Goal: Information Seeking & Learning: Check status

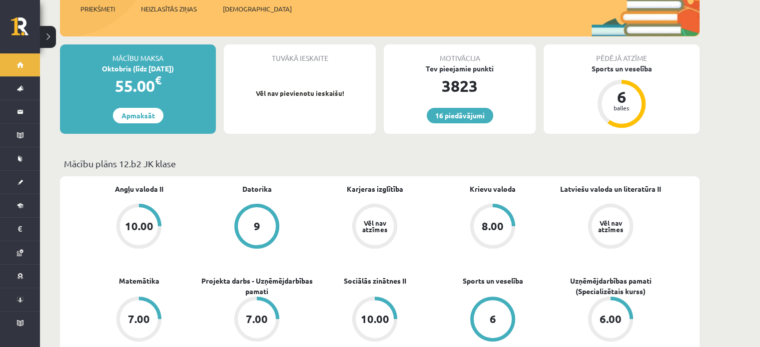
scroll to position [300, 0]
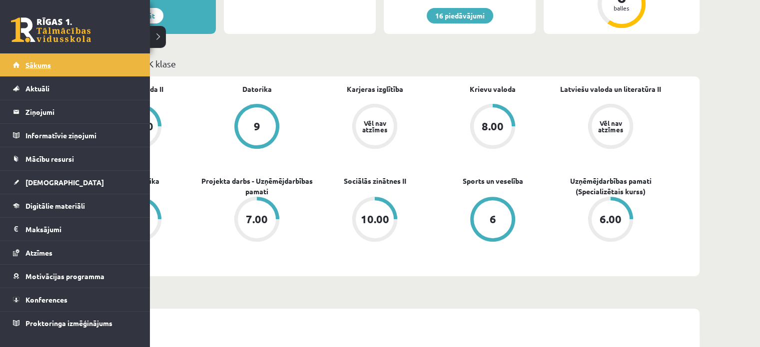
click at [34, 64] on span "Sākums" at bounding box center [37, 64] width 25 height 9
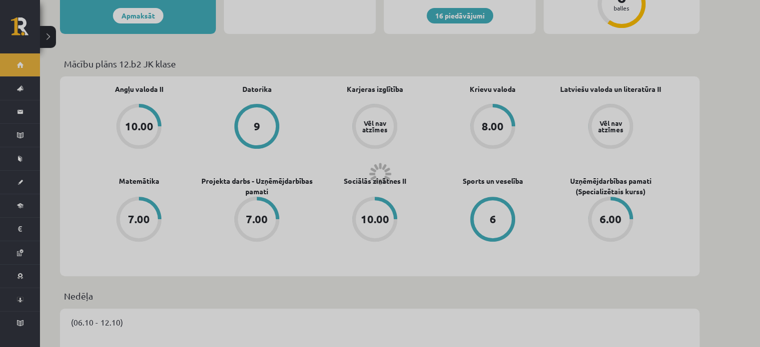
scroll to position [259, 0]
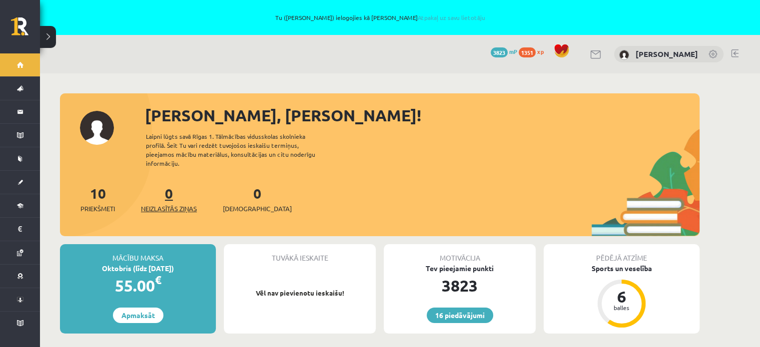
click at [163, 204] on span "Neizlasītās ziņas" at bounding box center [169, 209] width 56 height 10
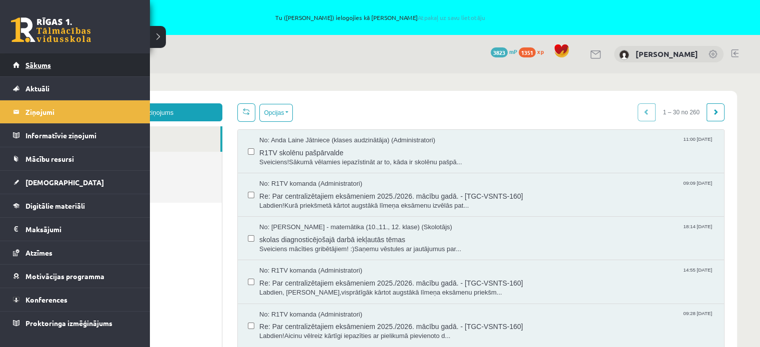
click at [39, 63] on span "Sākums" at bounding box center [37, 64] width 25 height 9
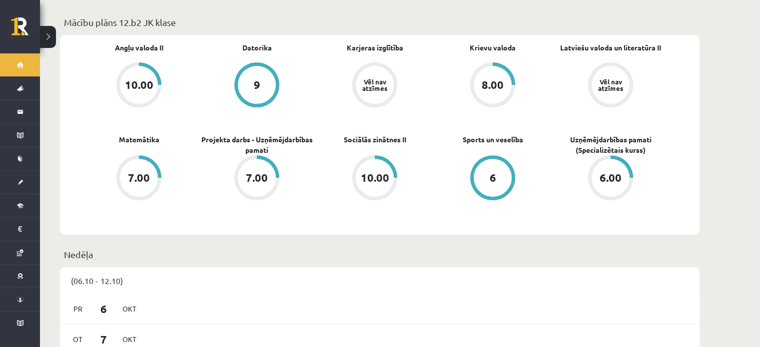
scroll to position [450, 0]
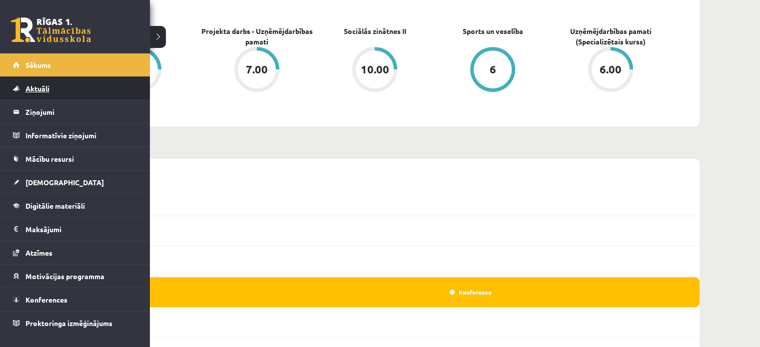
click at [39, 79] on link "Aktuāli" at bounding box center [75, 88] width 124 height 23
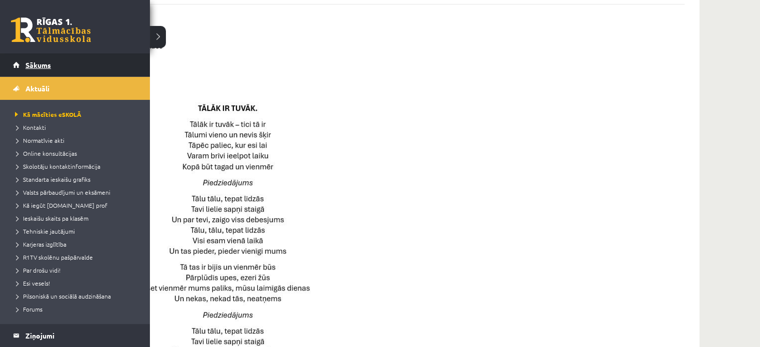
click at [30, 62] on span "Sākums" at bounding box center [37, 64] width 25 height 9
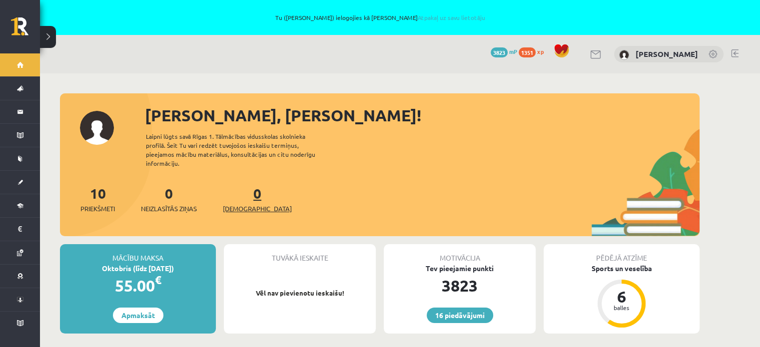
click at [233, 204] on span "[DEMOGRAPHIC_DATA]" at bounding box center [257, 209] width 69 height 10
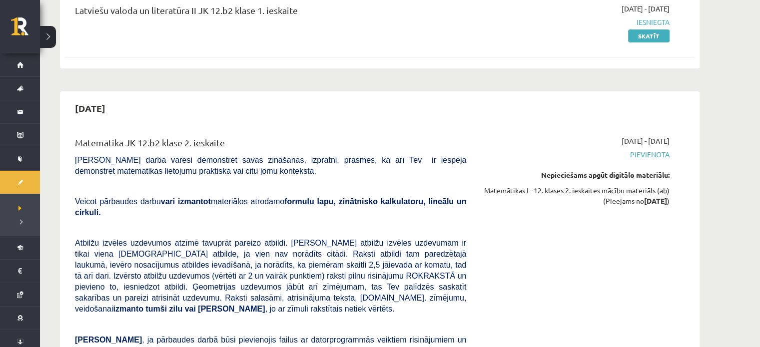
scroll to position [250, 0]
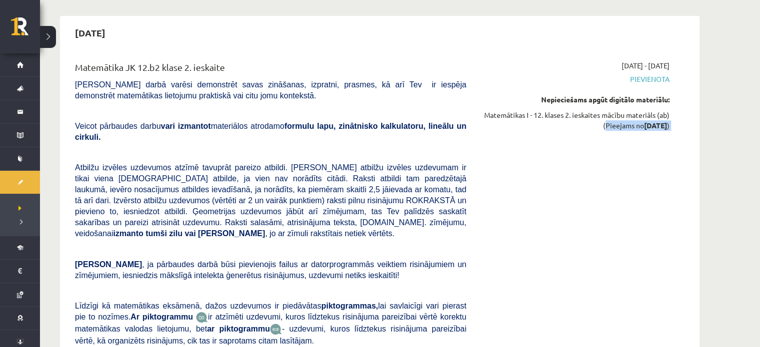
drag, startPoint x: 616, startPoint y: 129, endPoint x: 688, endPoint y: 133, distance: 71.6
click at [688, 133] on div "Matemātika JK 12.b2 klase 2. ieskaite [PERSON_NAME] darbā varēsi demonstrēt sav…" at bounding box center [380, 229] width 630 height 358
click at [670, 185] on div "[DATE] - [DATE] [GEOGRAPHIC_DATA] Nepieciešams apgūt digitālo materiālu: Matemā…" at bounding box center [575, 229] width 203 height 338
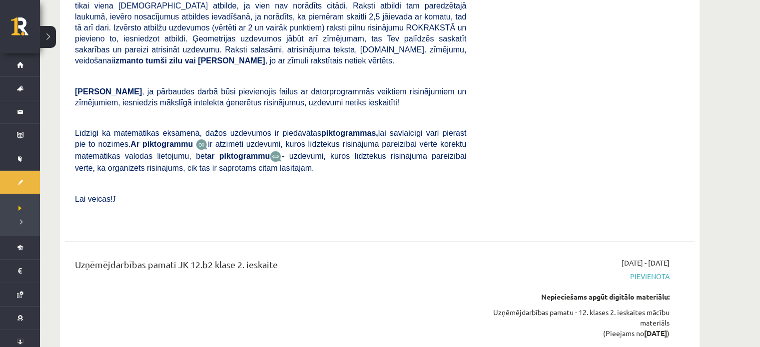
scroll to position [550, 0]
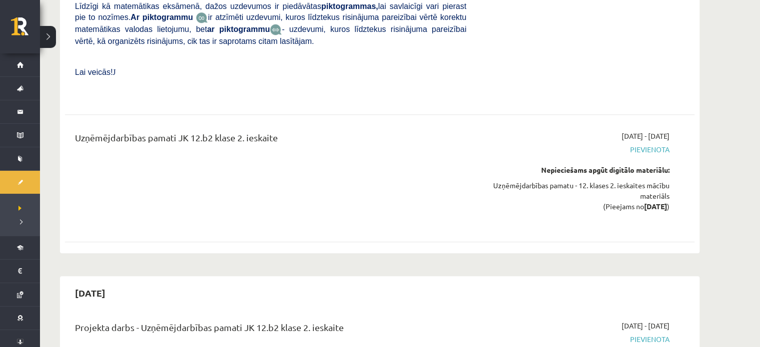
click at [280, 153] on div "Uzņēmējdarbības pamati JK 12.b2 klase 2. ieskaite" at bounding box center [270, 178] width 406 height 95
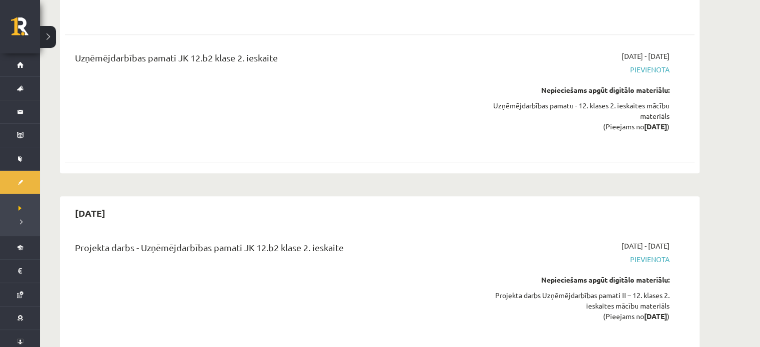
scroll to position [700, 0]
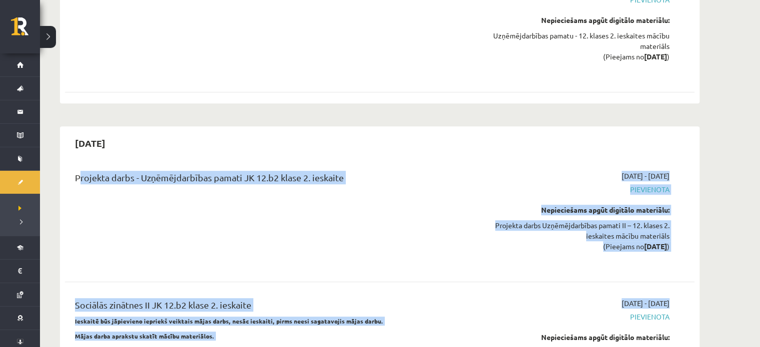
drag, startPoint x: 68, startPoint y: 159, endPoint x: 618, endPoint y: 289, distance: 564.9
click at [618, 289] on div "Projekta darbs - Uzņēmējdarbības pamati JK 12.b2 klase 2. ieskaite 2025-11-01 -…" at bounding box center [380, 283] width 630 height 244
click at [475, 242] on div "2025-11-01 - 2025-11-30 Pievienota Nepieciešams apgūt digitālo materiālu: Proje…" at bounding box center [575, 218] width 203 height 95
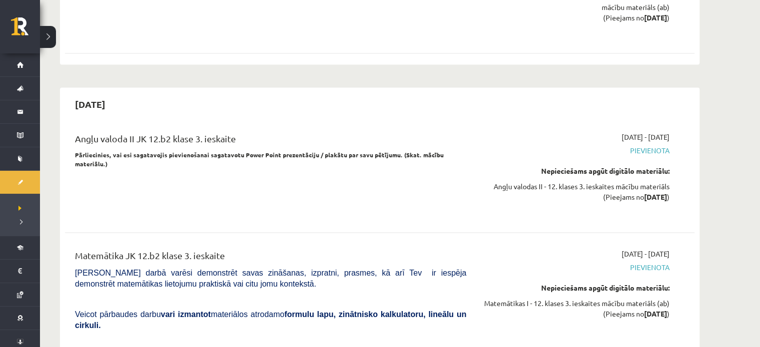
scroll to position [1499, 0]
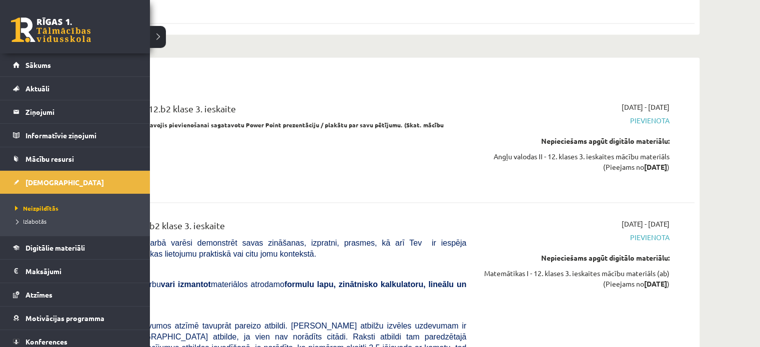
click at [30, 51] on div "0 Dāvanas 3823 mP 1351 xp" at bounding box center [75, 26] width 150 height 53
click at [32, 66] on span "Sākums" at bounding box center [37, 64] width 25 height 9
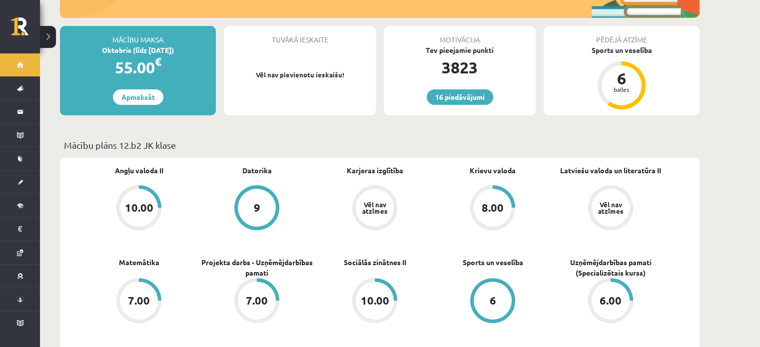
scroll to position [300, 0]
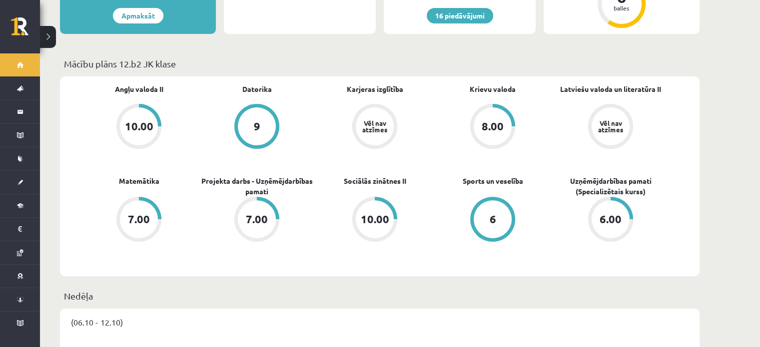
click at [273, 263] on div "Angļu valoda II 10.00 Datorika 9 Karjeras izglītība Vēl nav atzīmes Krievu valo…" at bounding box center [380, 176] width 640 height 200
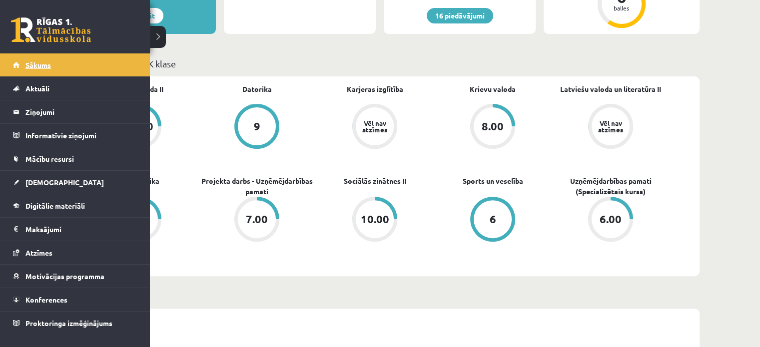
click at [49, 64] on span "Sākums" at bounding box center [37, 64] width 25 height 9
